Goal: Check status: Check status

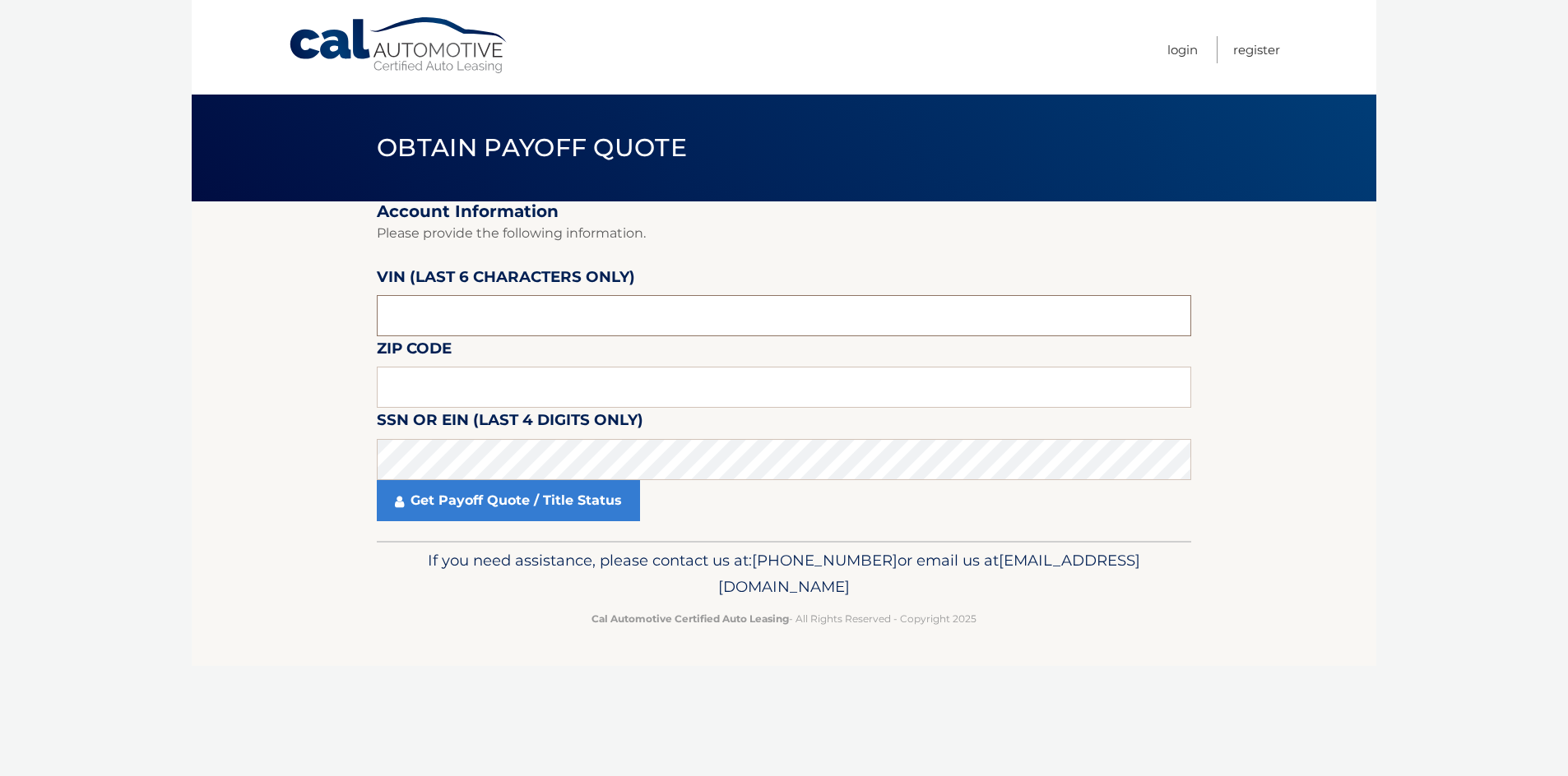
click at [524, 319] on input "text" at bounding box center [784, 316] width 814 height 41
type input "230519"
click at [458, 379] on input "text" at bounding box center [784, 387] width 814 height 41
type input "07852"
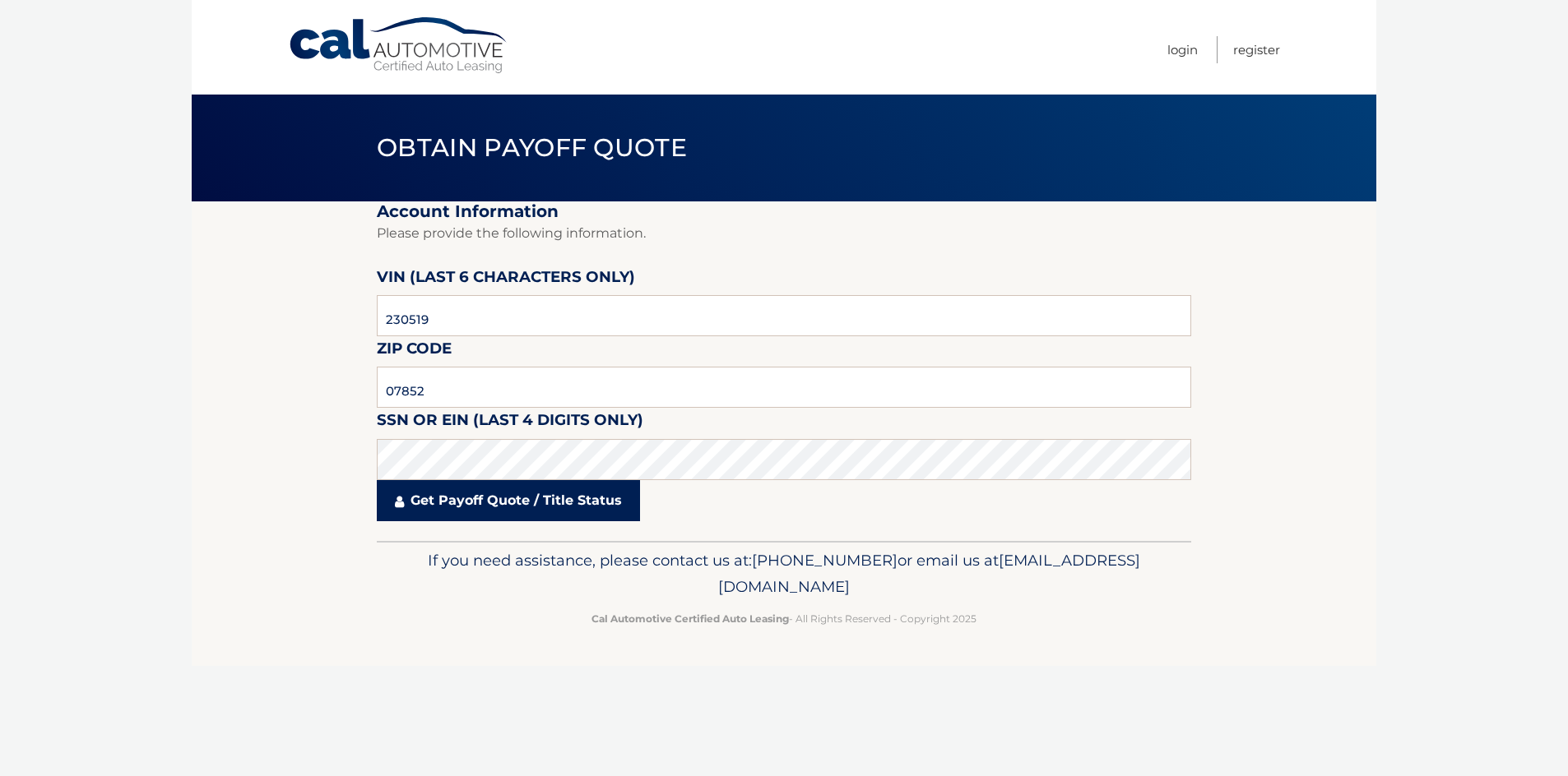
click at [453, 494] on link "Get Payoff Quote / Title Status" at bounding box center [508, 501] width 263 height 41
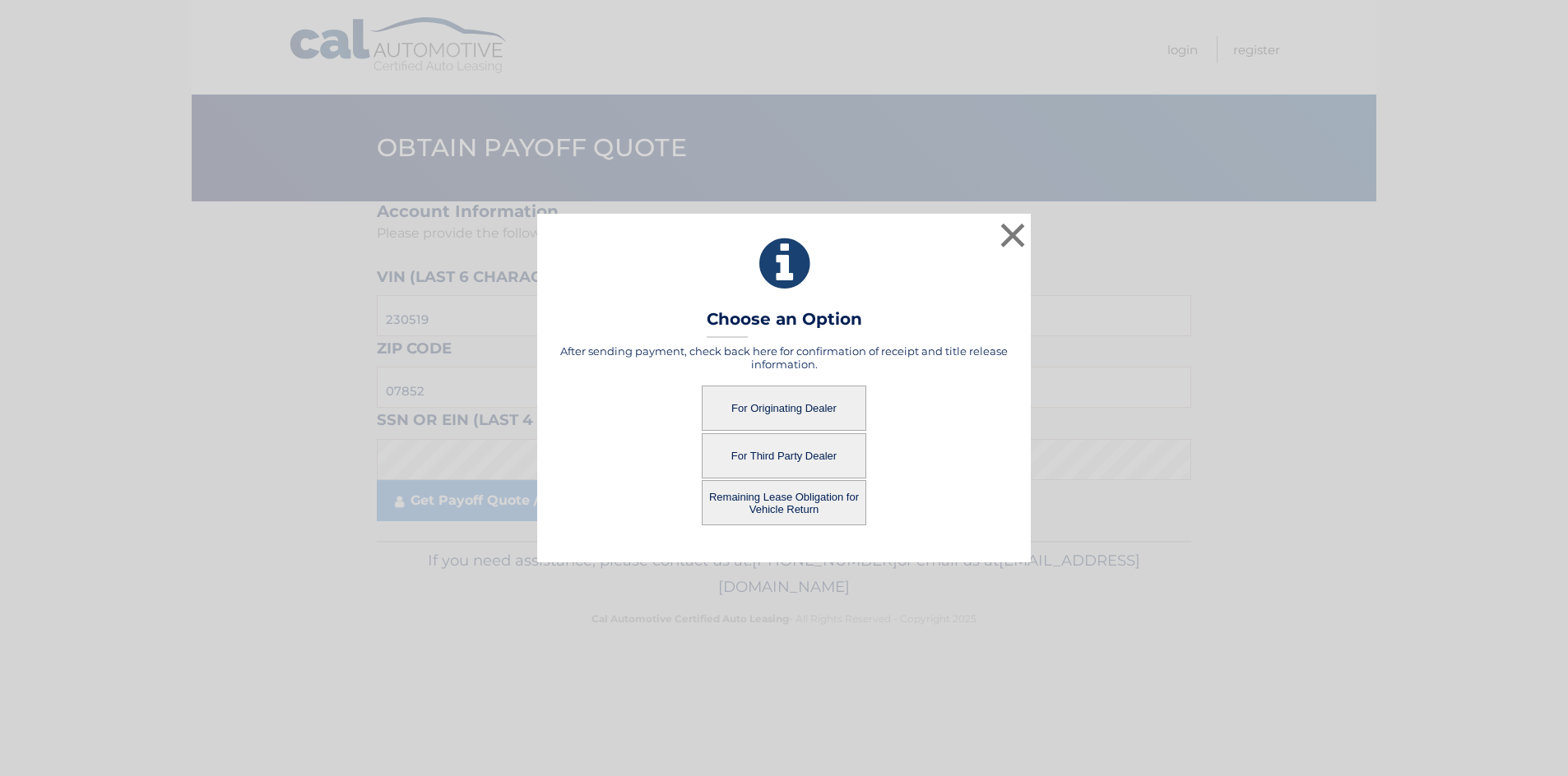
click at [780, 406] on button "For Originating Dealer" at bounding box center [784, 408] width 165 height 45
click at [792, 404] on button "For Originating Dealer" at bounding box center [784, 408] width 165 height 45
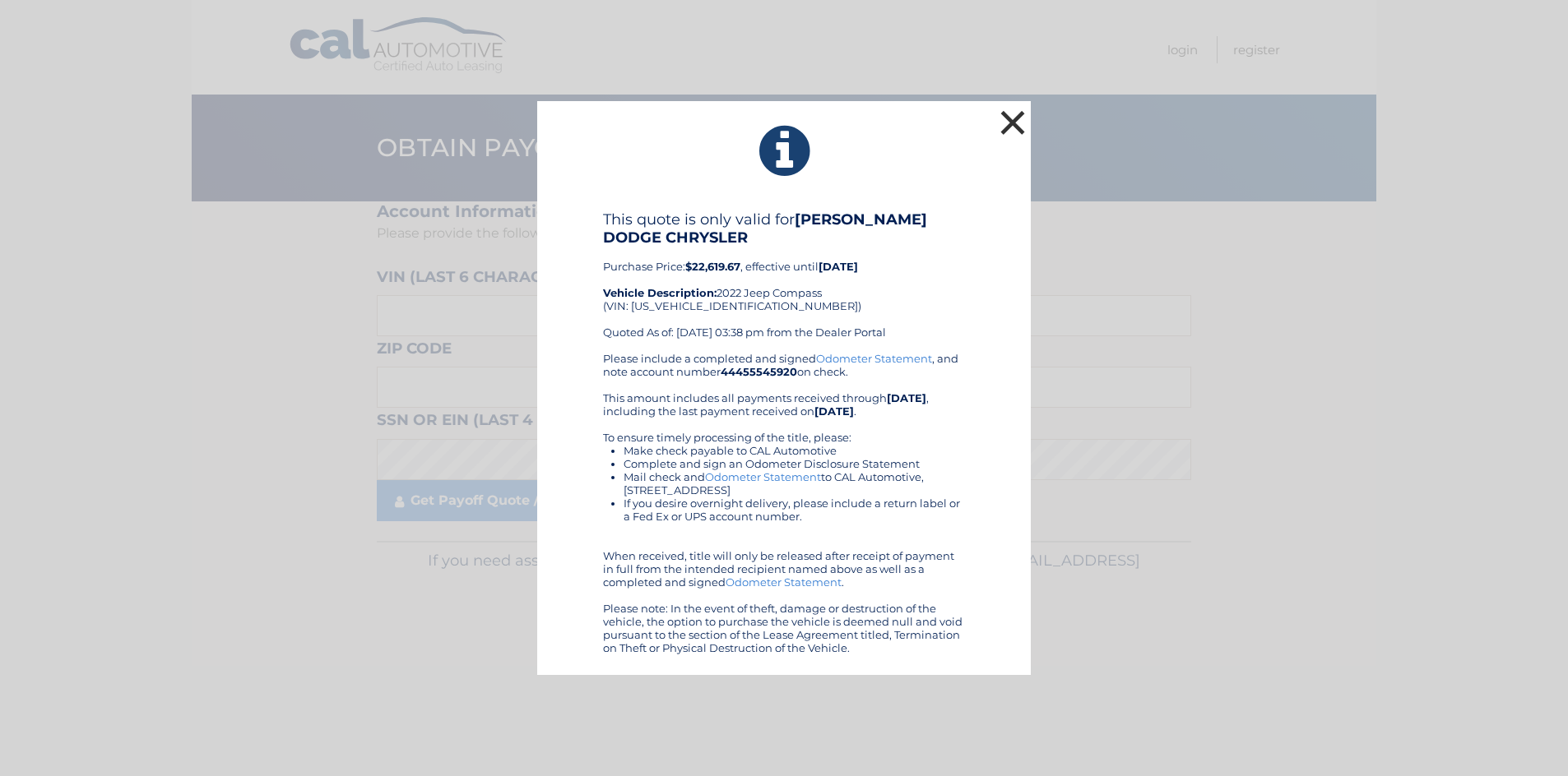
click at [1016, 122] on button "×" at bounding box center [1012, 122] width 33 height 33
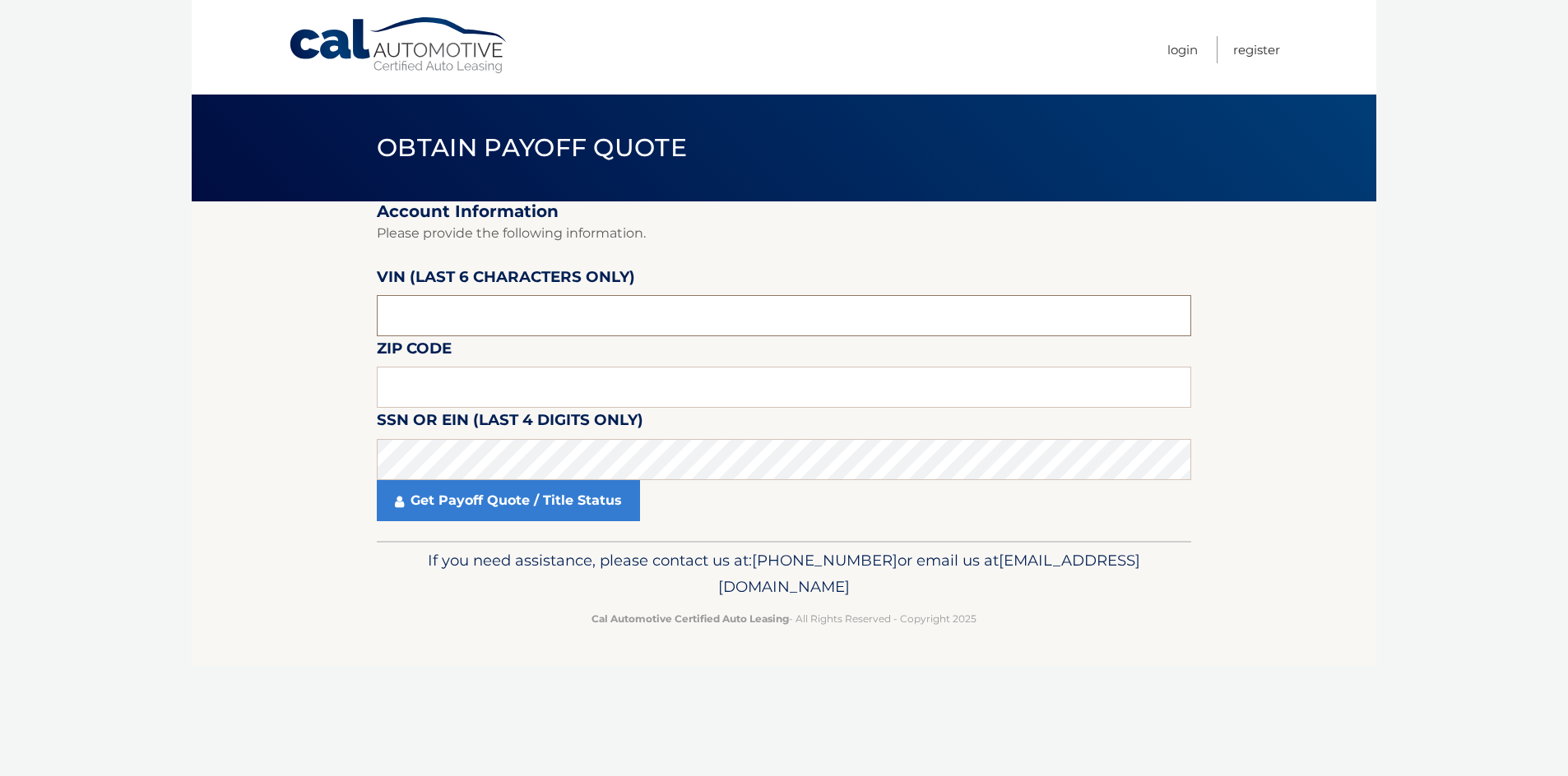
click at [543, 323] on input "text" at bounding box center [784, 316] width 814 height 41
type input "230519"
click at [513, 386] on input "text" at bounding box center [784, 387] width 814 height 41
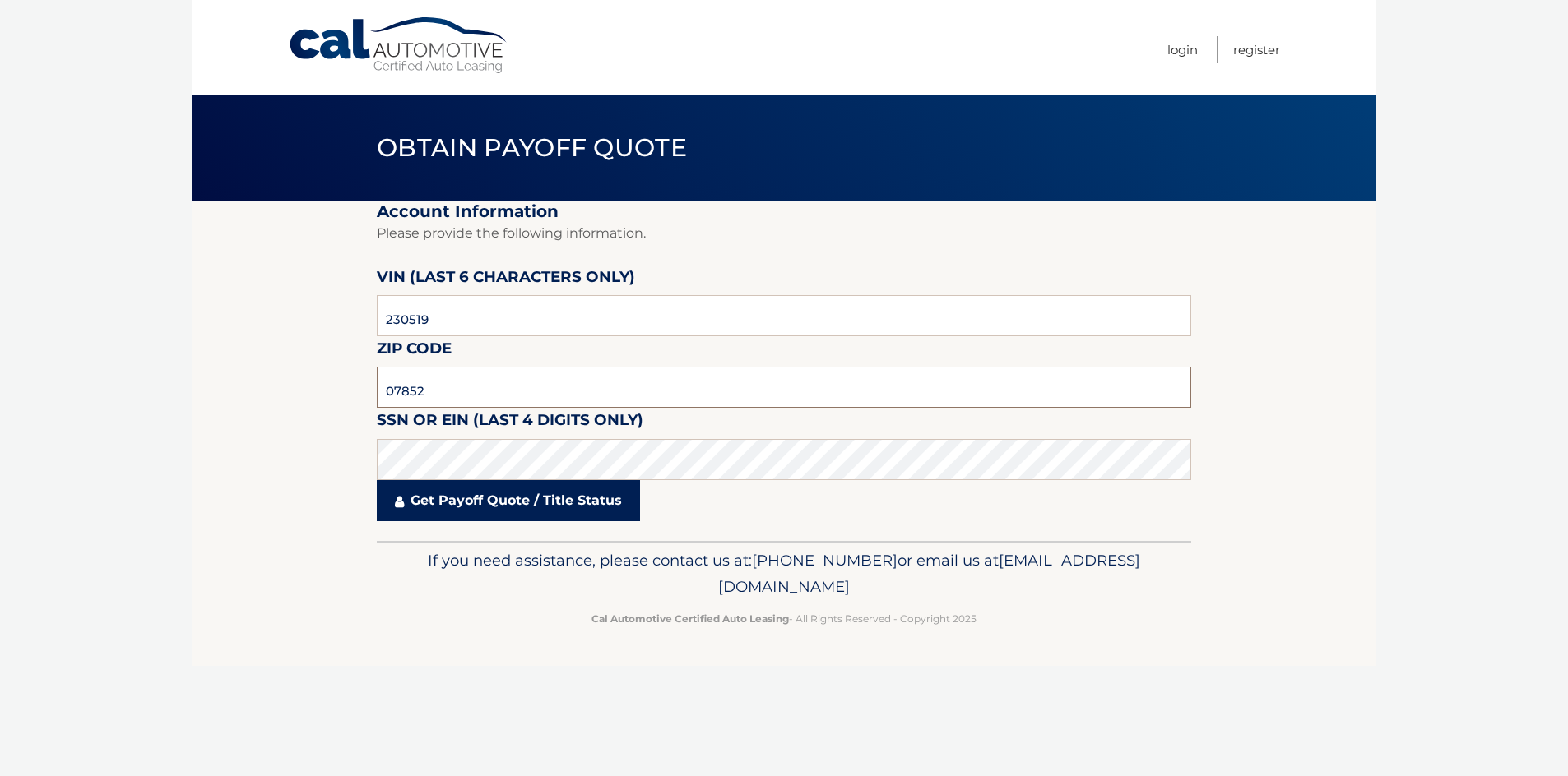
type input "07852"
click at [466, 505] on link "Get Payoff Quote / Title Status" at bounding box center [508, 501] width 263 height 41
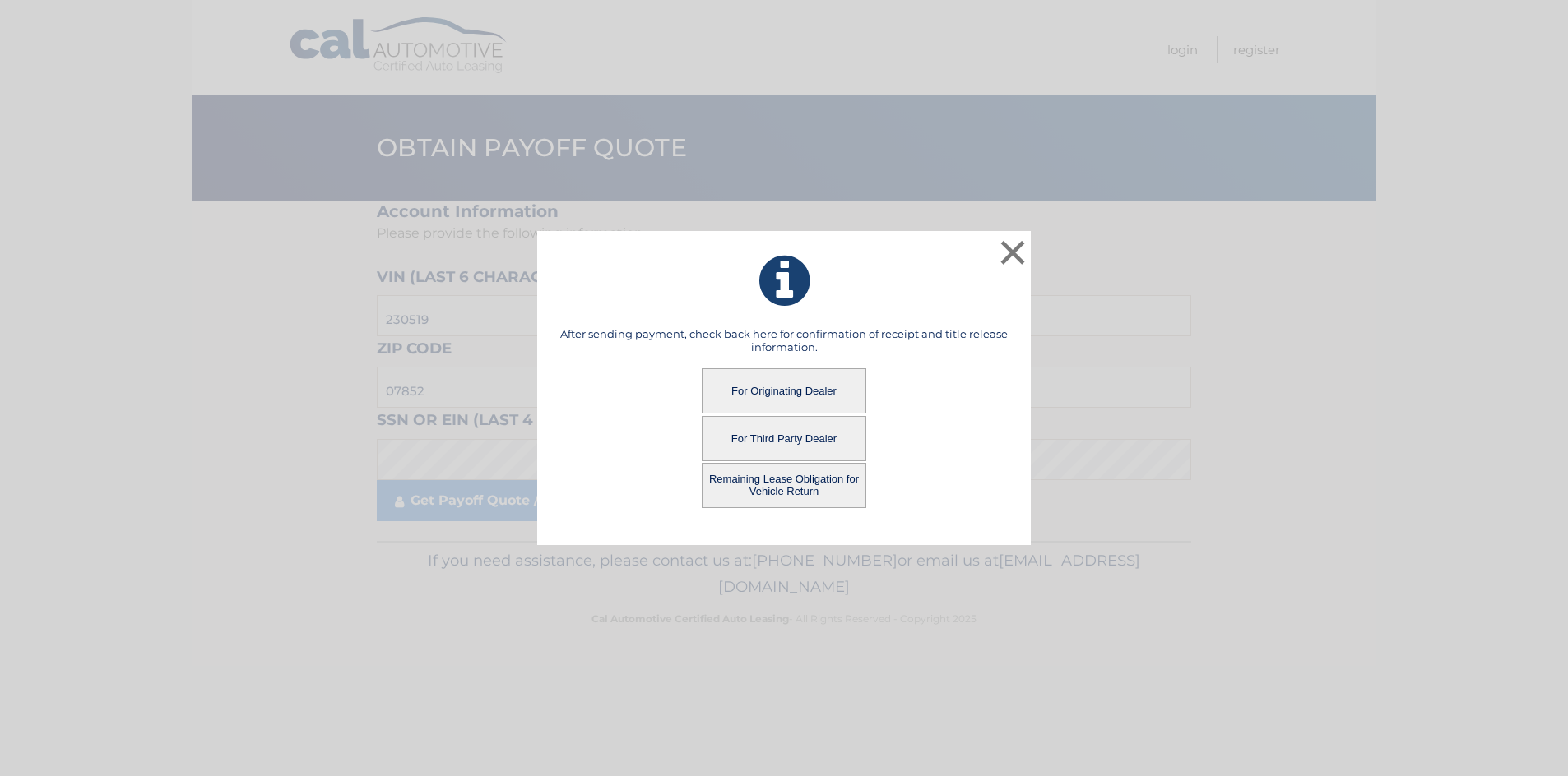
click at [772, 485] on button "Remaining Lease Obligation for Vehicle Return" at bounding box center [784, 485] width 165 height 45
click at [779, 485] on button "Remaining Lease Obligation for Vehicle Return" at bounding box center [784, 485] width 165 height 45
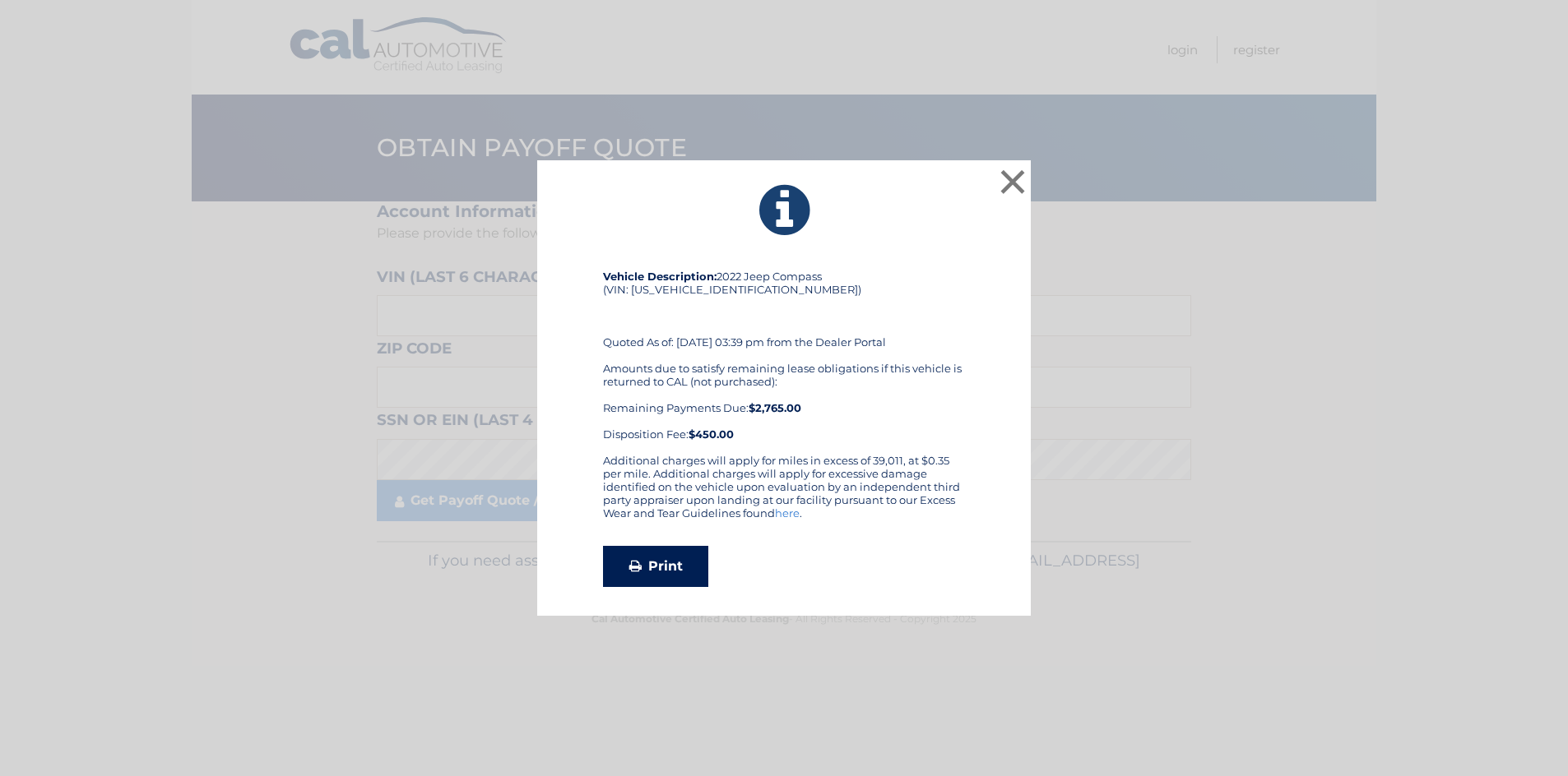
drag, startPoint x: 898, startPoint y: 388, endPoint x: 681, endPoint y: 564, distance: 279.4
click at [681, 564] on link "Print" at bounding box center [656, 567] width 105 height 41
